Goal: Transaction & Acquisition: Purchase product/service

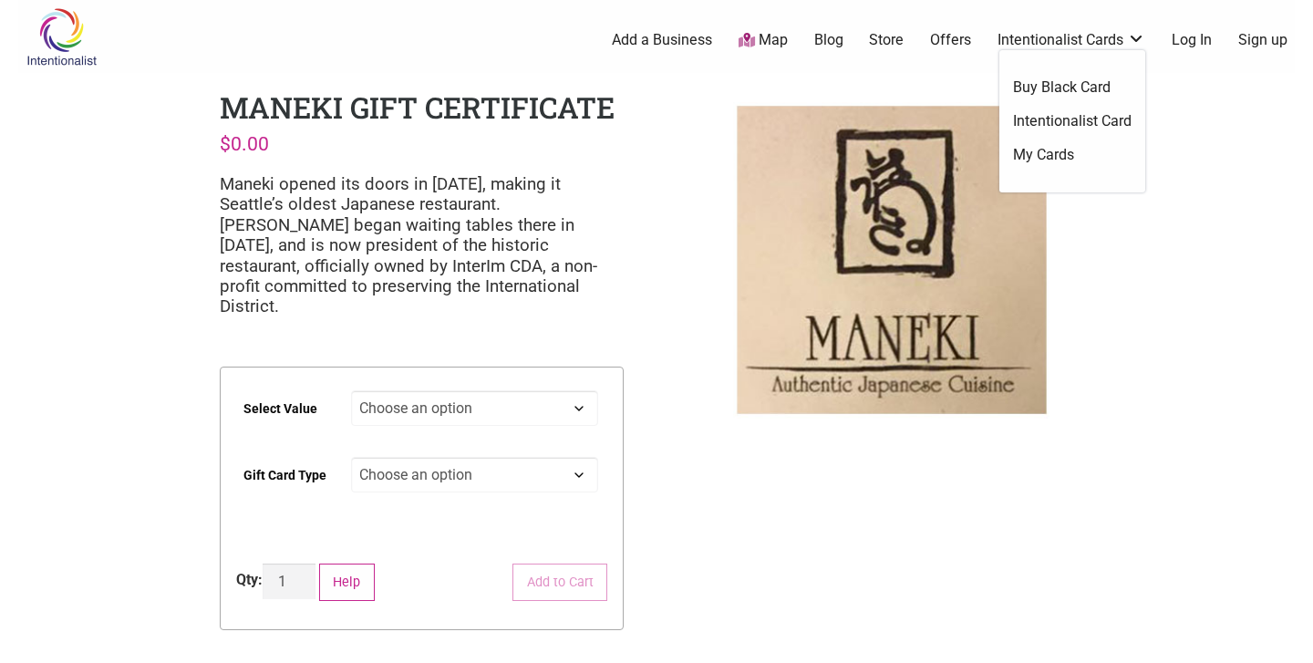
click at [1058, 44] on link "Intentionalist Cards" at bounding box center [1071, 40] width 148 height 20
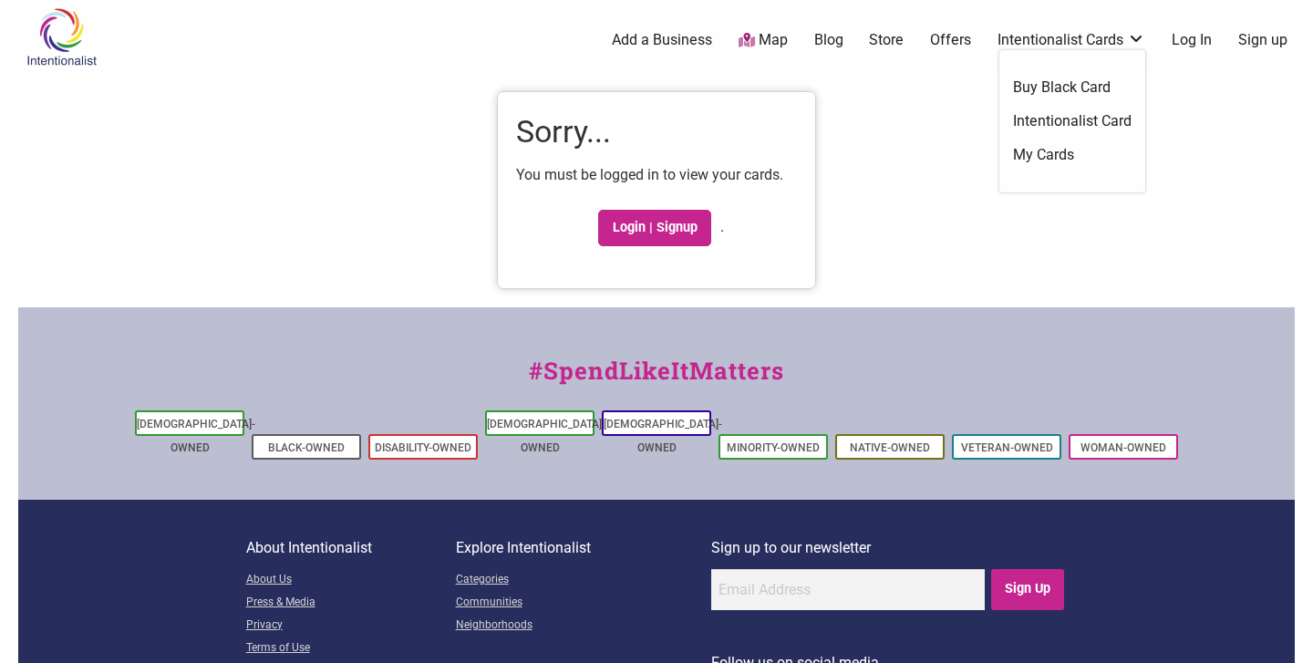
click at [1040, 89] on link "Buy Black Card" at bounding box center [1072, 87] width 119 height 20
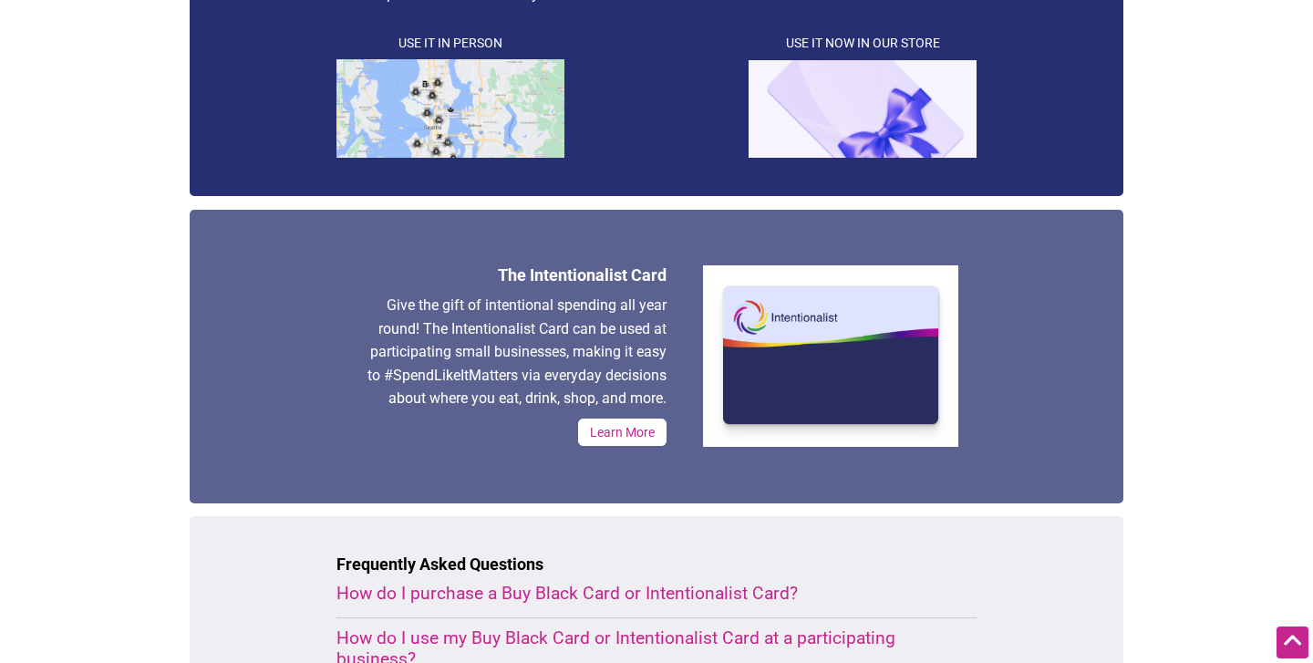
scroll to position [565, 0]
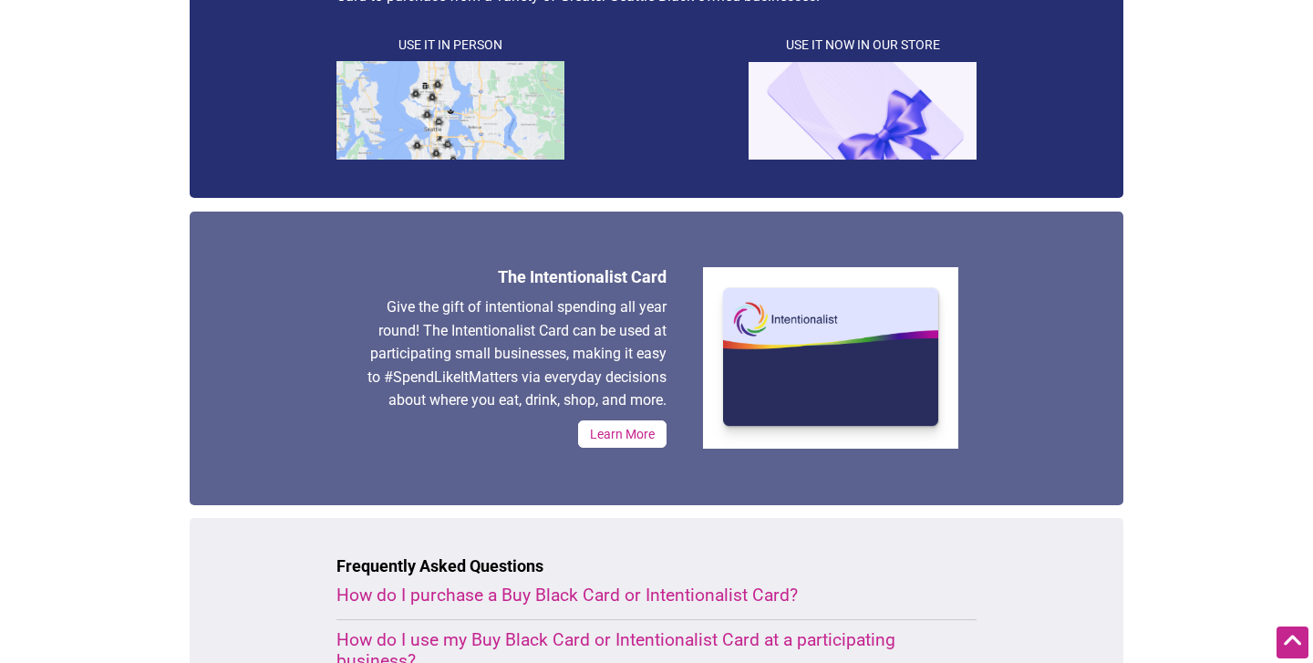
click at [428, 121] on img at bounding box center [450, 110] width 228 height 98
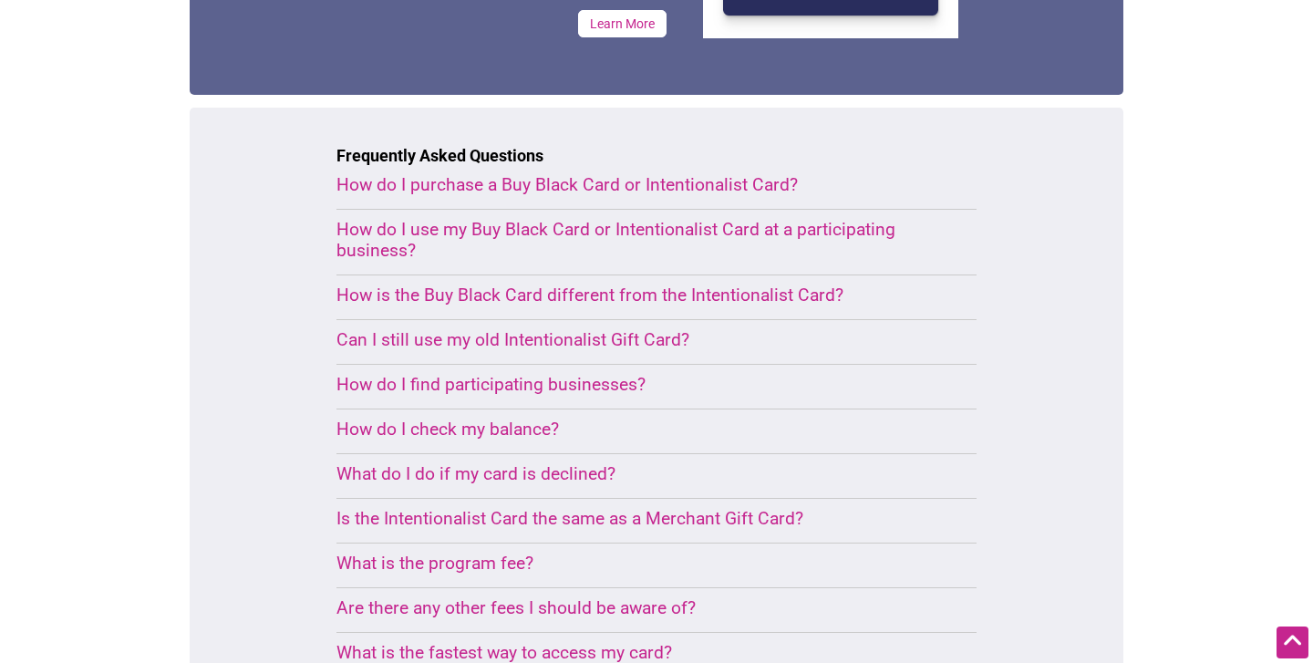
scroll to position [1036, 0]
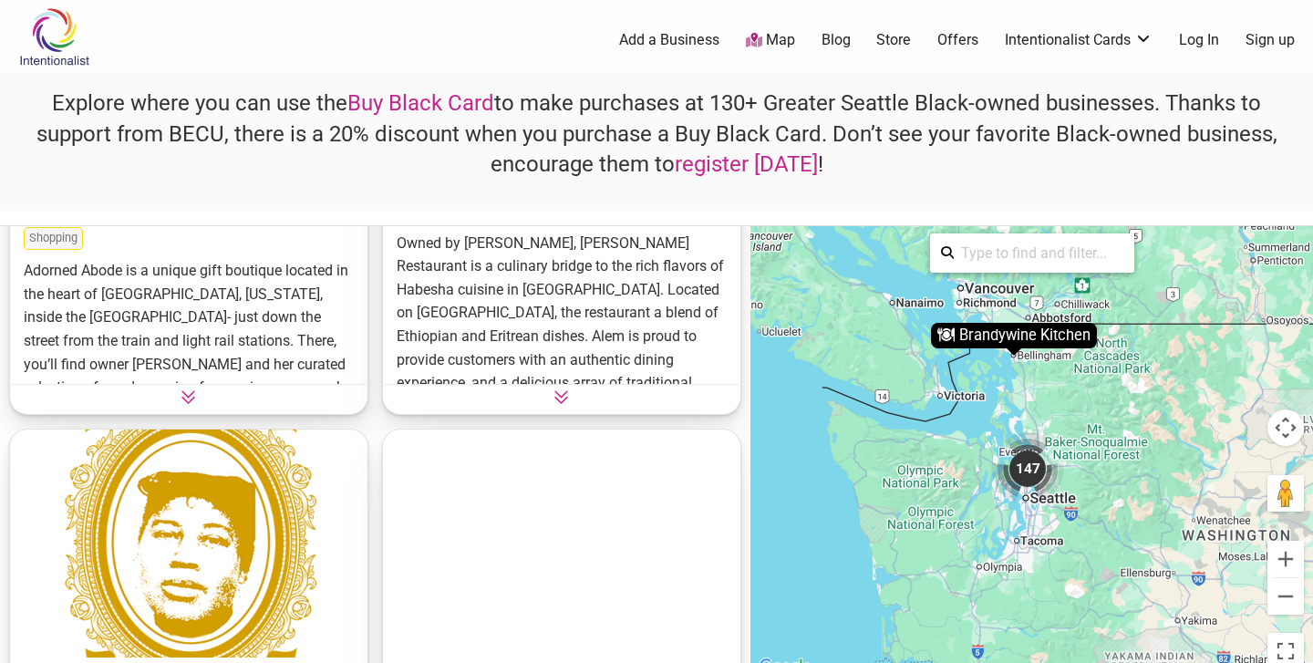
scroll to position [1022, 0]
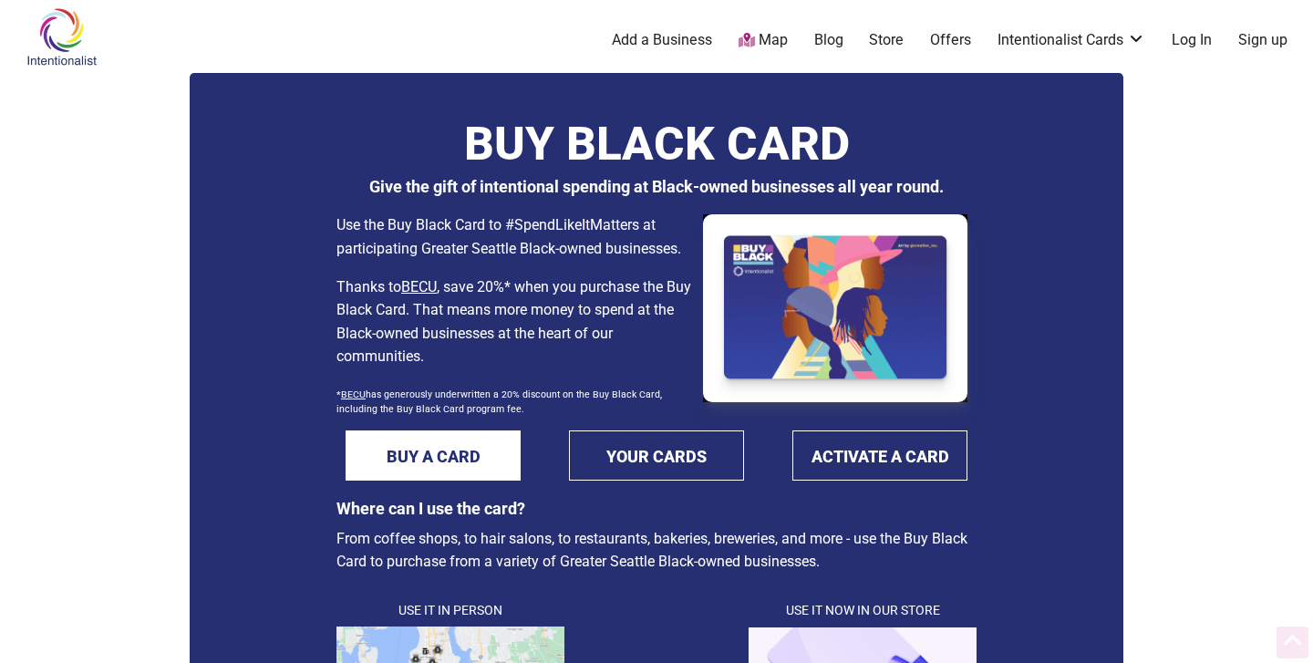
scroll to position [1036, 0]
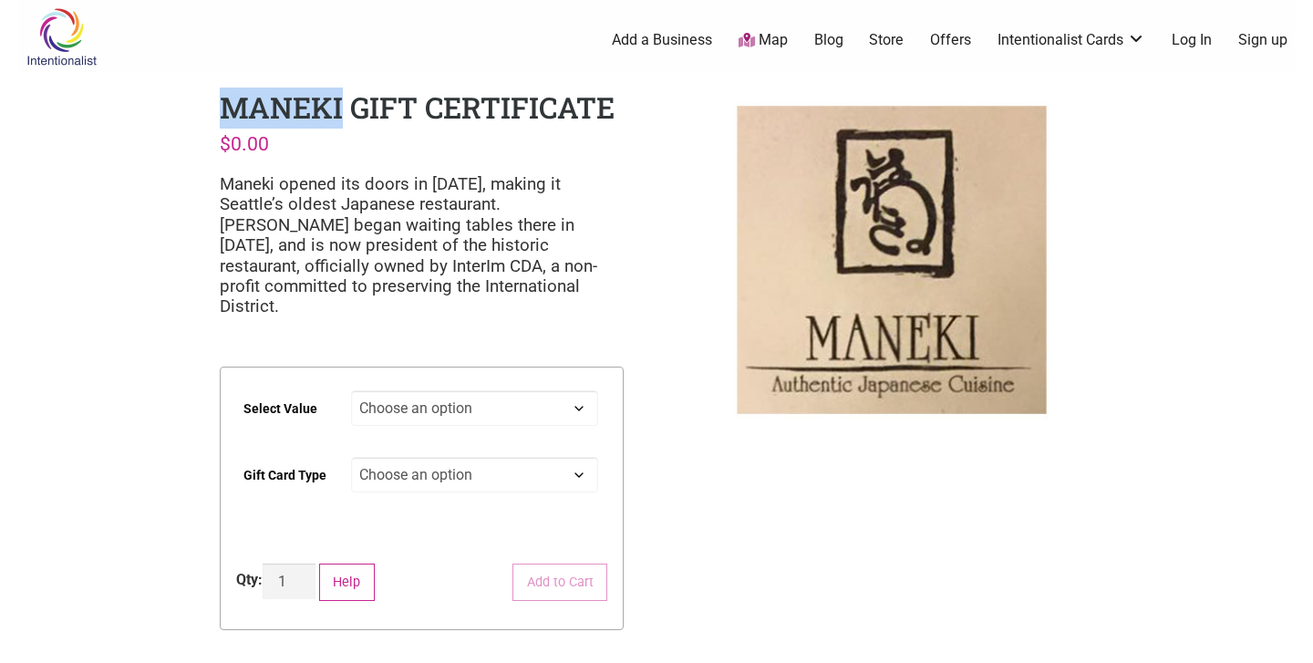
drag, startPoint x: 341, startPoint y: 107, endPoint x: 228, endPoint y: 106, distance: 113.1
click at [228, 106] on h1 "Maneki Gift Certificate" at bounding box center [417, 107] width 395 height 39
copy h1 "Maneki"
